Goal: Transaction & Acquisition: Purchase product/service

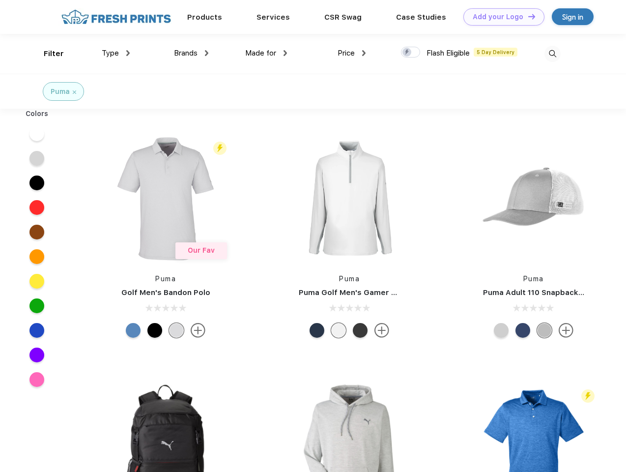
scroll to position [0, 0]
click at [500, 17] on link "Add your Logo Design Tool" at bounding box center [503, 16] width 81 height 17
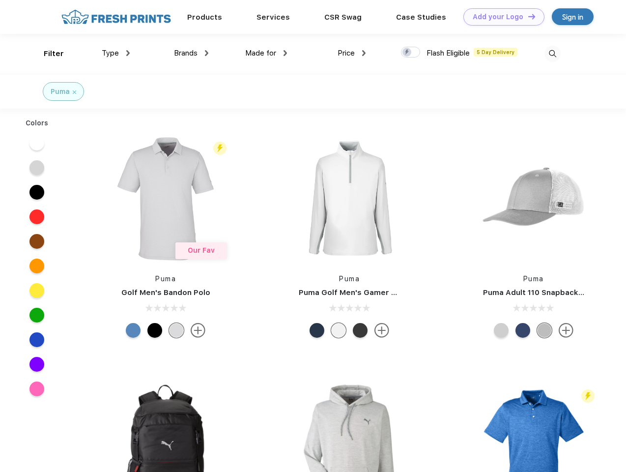
click at [0, 0] on div "Design Tool" at bounding box center [0, 0] width 0 height 0
click at [527, 16] on link "Add your Logo Design Tool" at bounding box center [503, 16] width 81 height 17
click at [47, 54] on div "Filter" at bounding box center [54, 53] width 20 height 11
click at [116, 53] on span "Type" at bounding box center [110, 53] width 17 height 9
click at [191, 53] on span "Brands" at bounding box center [186, 53] width 24 height 9
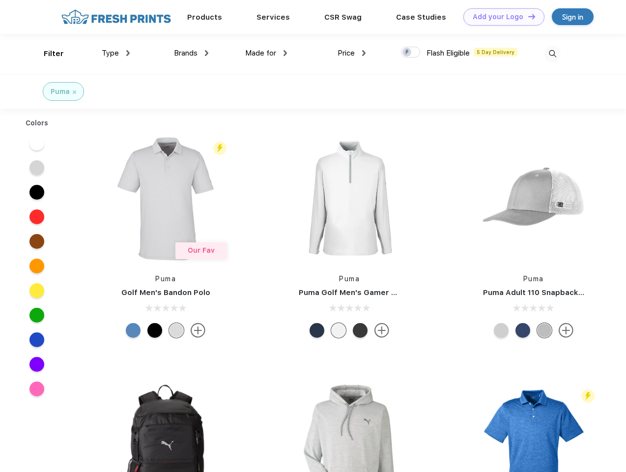
click at [266, 53] on span "Made for" at bounding box center [260, 53] width 31 height 9
click at [352, 53] on span "Price" at bounding box center [346, 53] width 17 height 9
click at [411, 53] on div at bounding box center [410, 52] width 19 height 11
click at [407, 53] on input "checkbox" at bounding box center [404, 49] width 6 height 6
click at [552, 54] on img at bounding box center [552, 54] width 16 height 16
